Goal: Task Accomplishment & Management: Use online tool/utility

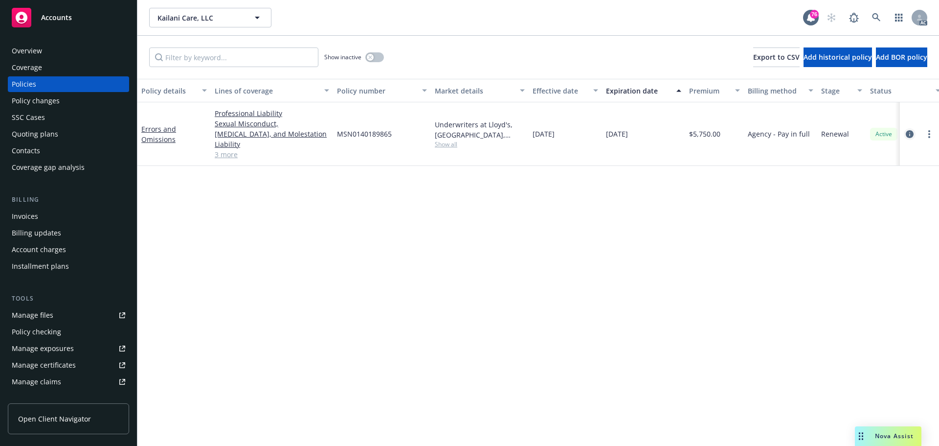
click at [910, 130] on icon "circleInformation" at bounding box center [910, 134] width 8 height 8
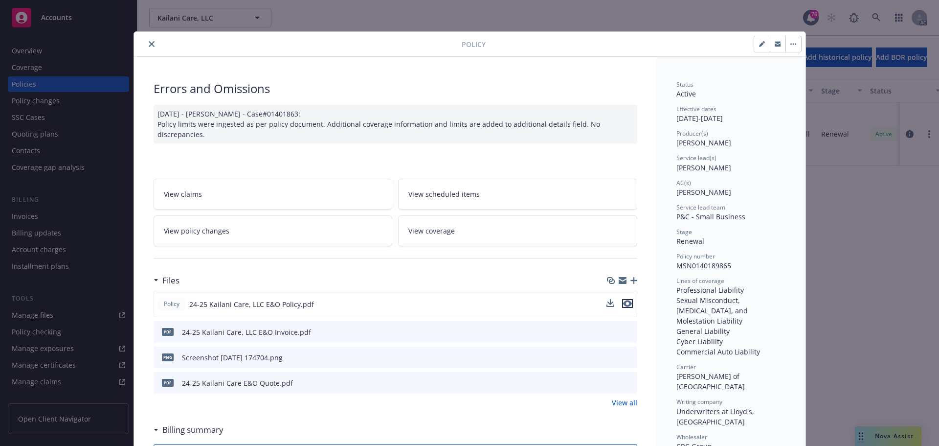
click at [629, 301] on button "preview file" at bounding box center [627, 303] width 11 height 9
click at [149, 45] on icon "close" at bounding box center [152, 44] width 6 height 6
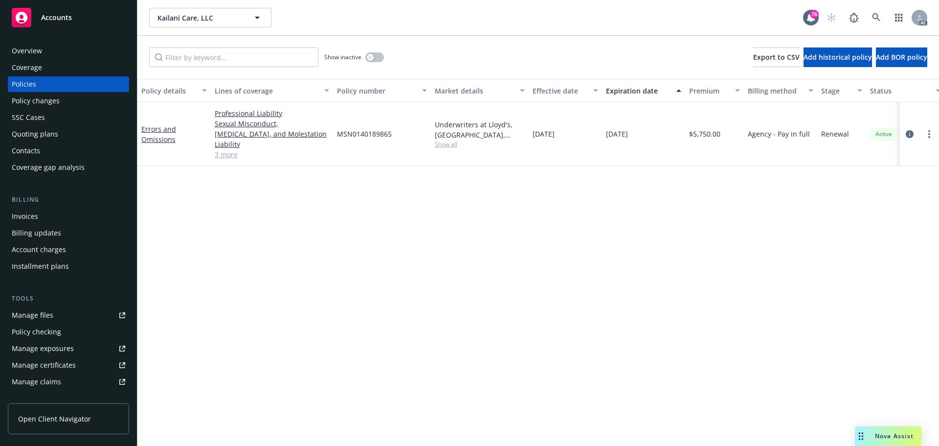
click at [375, 227] on div "Policy details Lines of coverage Policy number Market details Effective date Ex…" at bounding box center [538, 262] width 802 height 367
click at [222, 149] on link "3 more" at bounding box center [272, 154] width 114 height 10
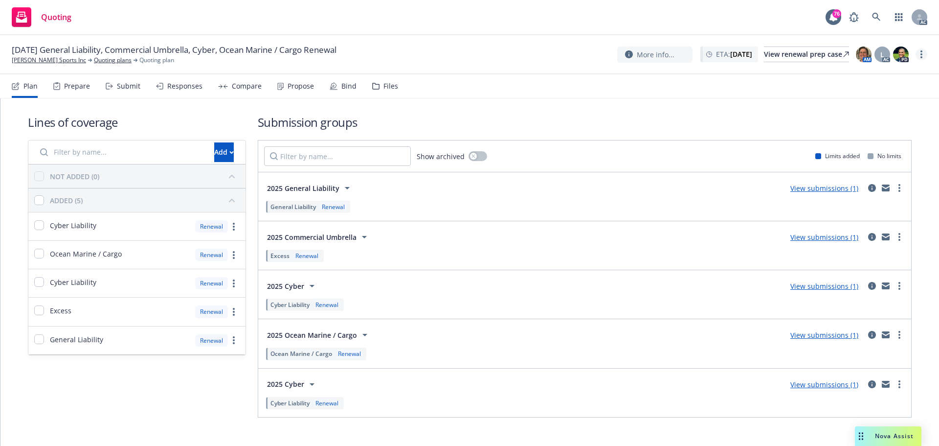
click at [920, 53] on link "more" at bounding box center [922, 54] width 12 height 12
click at [893, 74] on link "Copy logging email" at bounding box center [872, 75] width 109 height 20
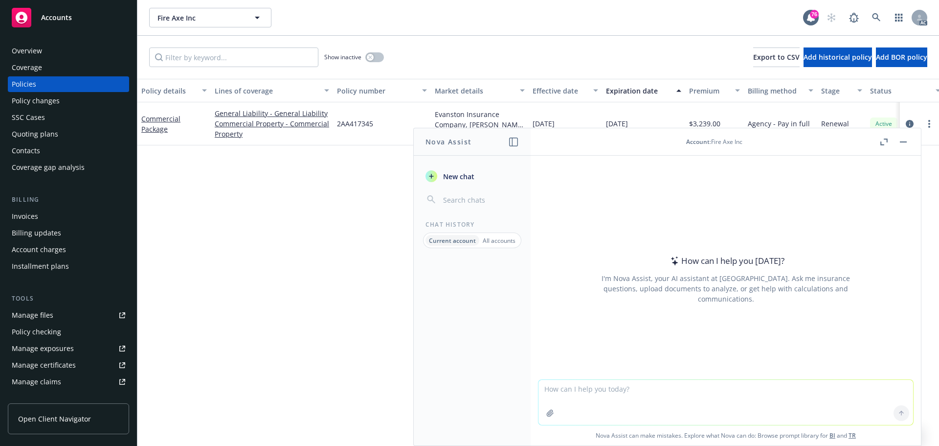
click at [669, 397] on textarea at bounding box center [726, 402] width 375 height 45
paste textarea "The insured filled this out to the best of my knowledge"
type textarea "refine 'The insured filled this out to the best of my knowledge"
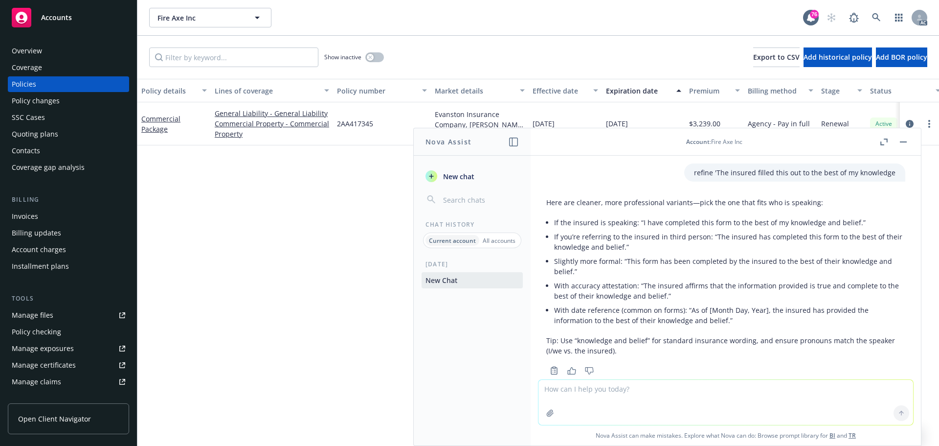
scroll to position [22, 0]
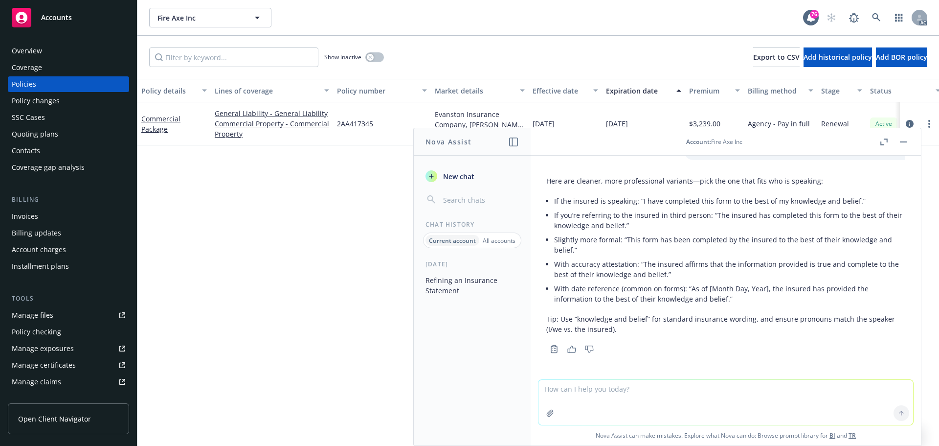
click at [907, 140] on button "button" at bounding box center [904, 142] width 12 height 12
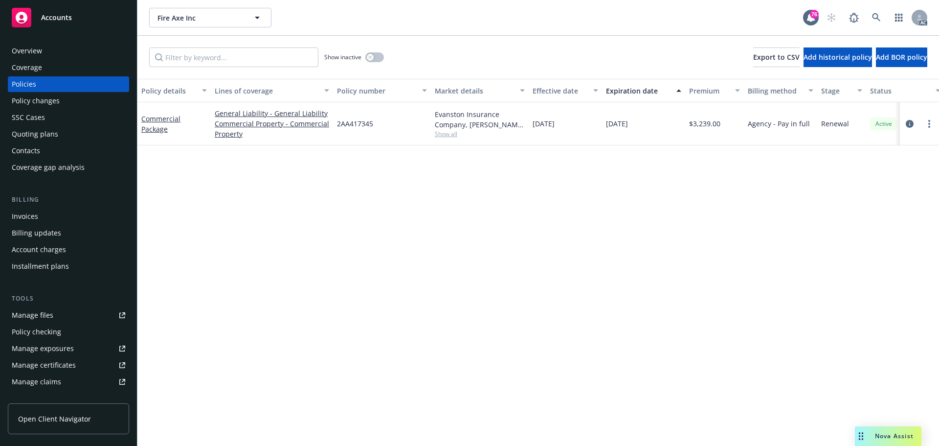
click at [895, 435] on span "Nova Assist" at bounding box center [894, 435] width 39 height 8
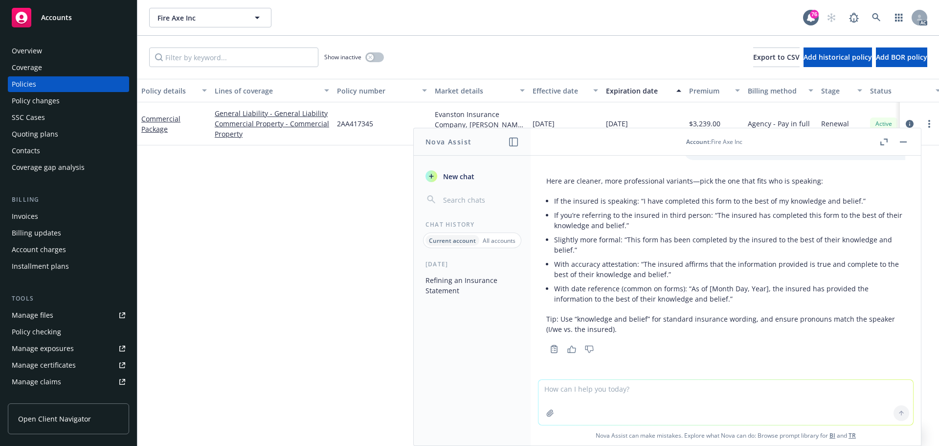
click at [642, 399] on textarea at bounding box center [726, 402] width 375 height 45
paste textarea "The insured filled this out to the best of their knowledge, although all [PERSO…"
type textarea "The insured filled this out to the best of their knowledge, although all [PERSO…"
click at [898, 415] on icon at bounding box center [901, 412] width 7 height 7
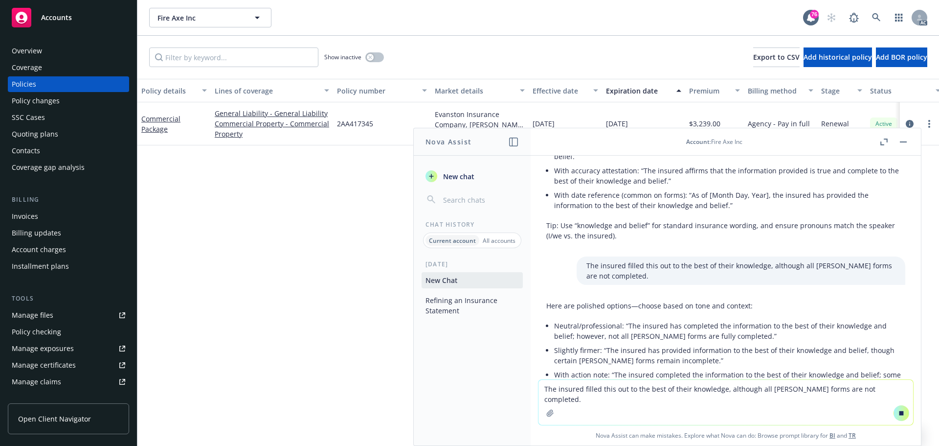
scroll to position [126, 0]
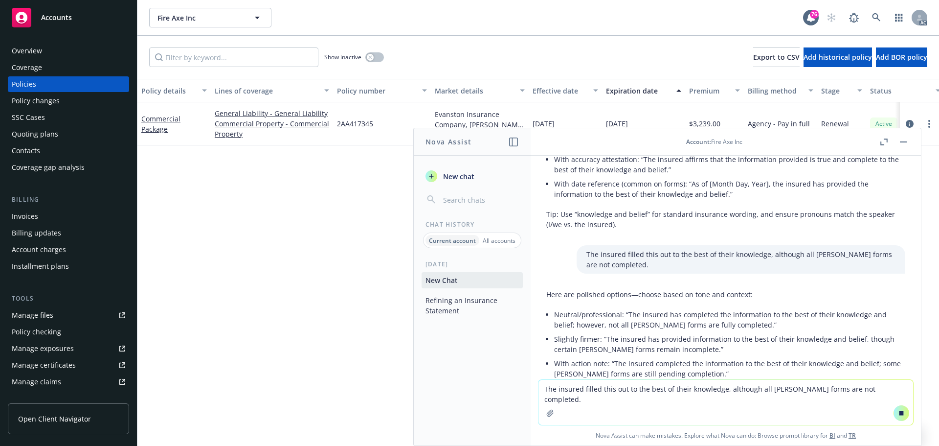
drag, startPoint x: 630, startPoint y: 314, endPoint x: 705, endPoint y: 316, distance: 74.9
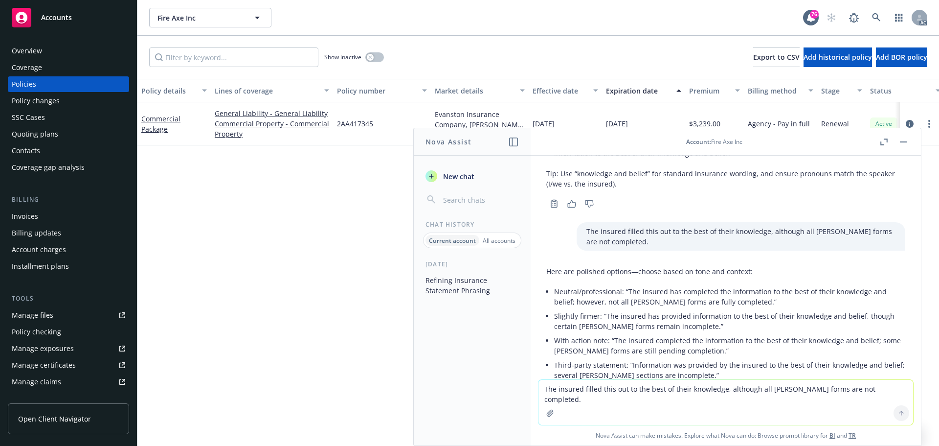
scroll to position [166, 0]
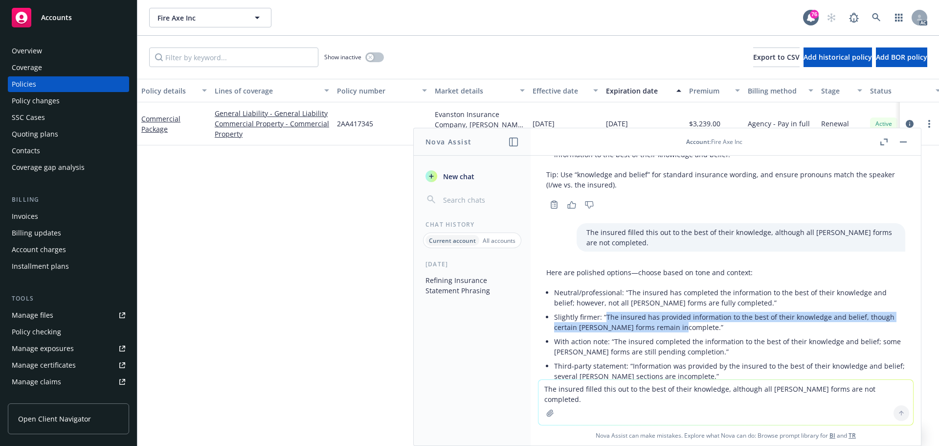
drag, startPoint x: 606, startPoint y: 316, endPoint x: 684, endPoint y: 326, distance: 78.9
click at [684, 326] on li "Slightly firmer: “The insured has provided information to the best of their kno…" at bounding box center [729, 322] width 351 height 24
copy li "The insured has provided information to the best of their knowledge and belief,…"
click at [900, 146] on button "button" at bounding box center [904, 142] width 12 height 12
